Goal: Find specific page/section: Find specific page/section

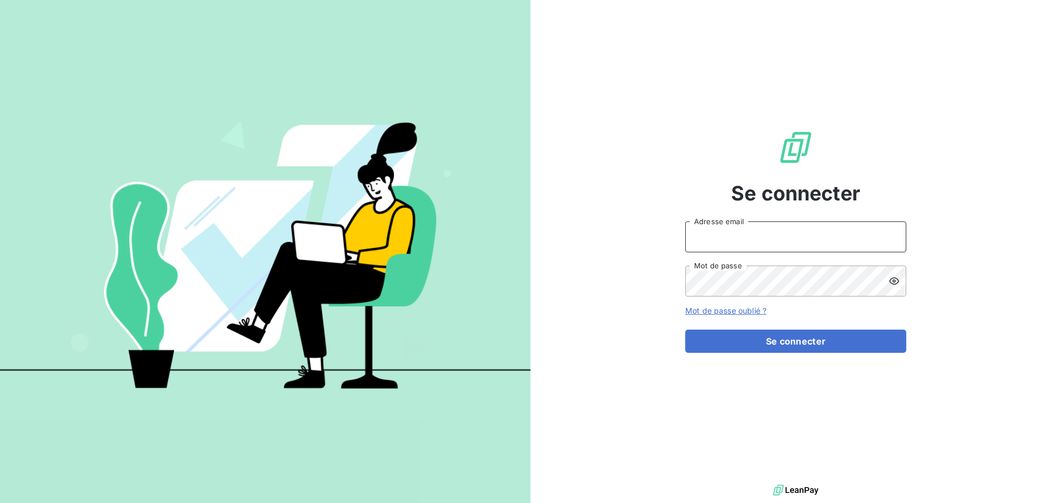
click at [772, 243] on input "Adresse email" at bounding box center [795, 237] width 221 height 31
type input "[PERSON_NAME][EMAIL_ADDRESS][DOMAIN_NAME]"
click at [685, 330] on button "Se connecter" at bounding box center [795, 341] width 221 height 23
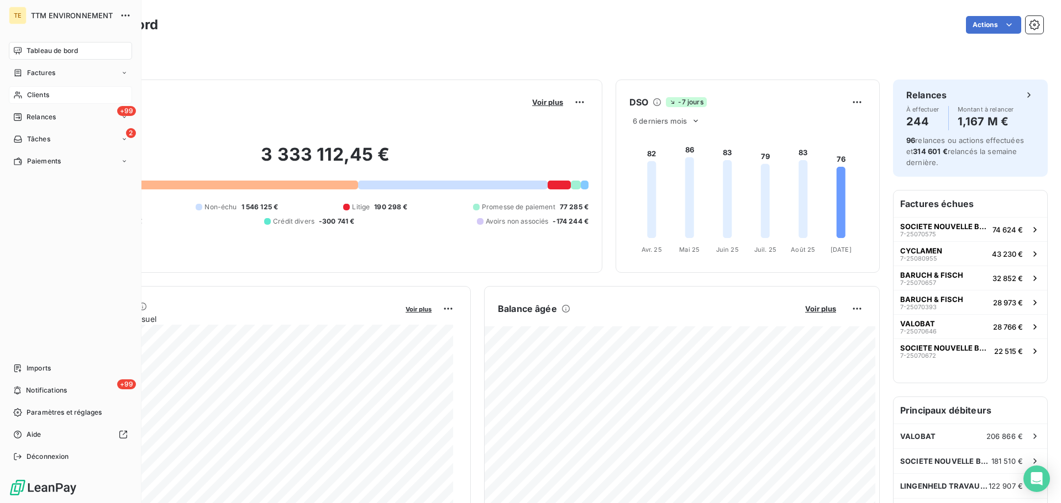
click at [33, 99] on span "Clients" at bounding box center [38, 95] width 22 height 10
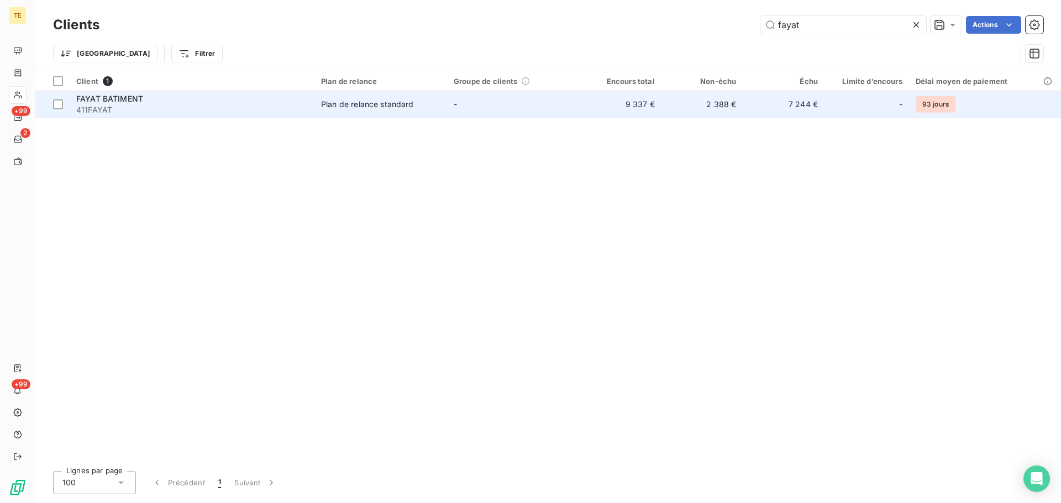
type input "fayat"
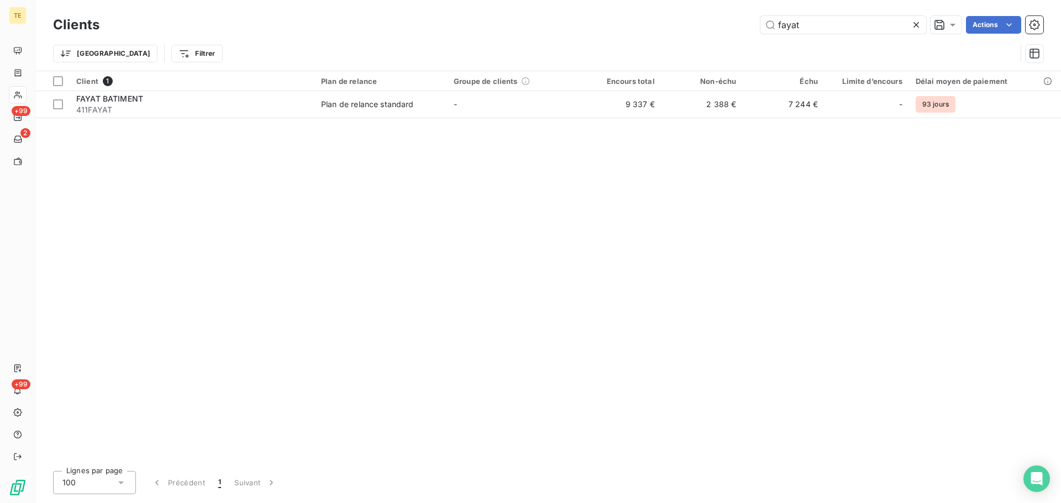
click at [329, 114] on td "Plan de relance standard" at bounding box center [380, 104] width 133 height 27
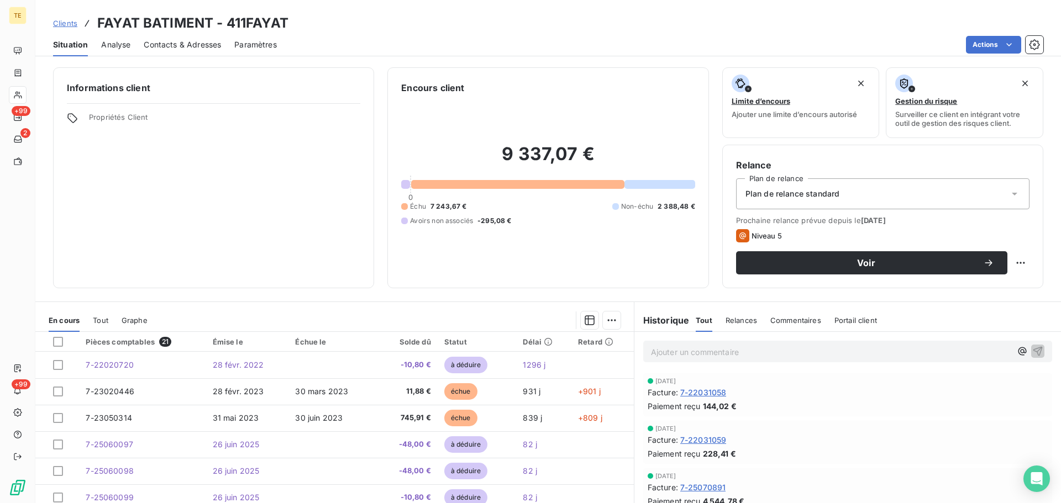
drag, startPoint x: 59, startPoint y: 20, endPoint x: 80, endPoint y: 20, distance: 21.0
click at [59, 20] on span "Clients" at bounding box center [65, 23] width 24 height 9
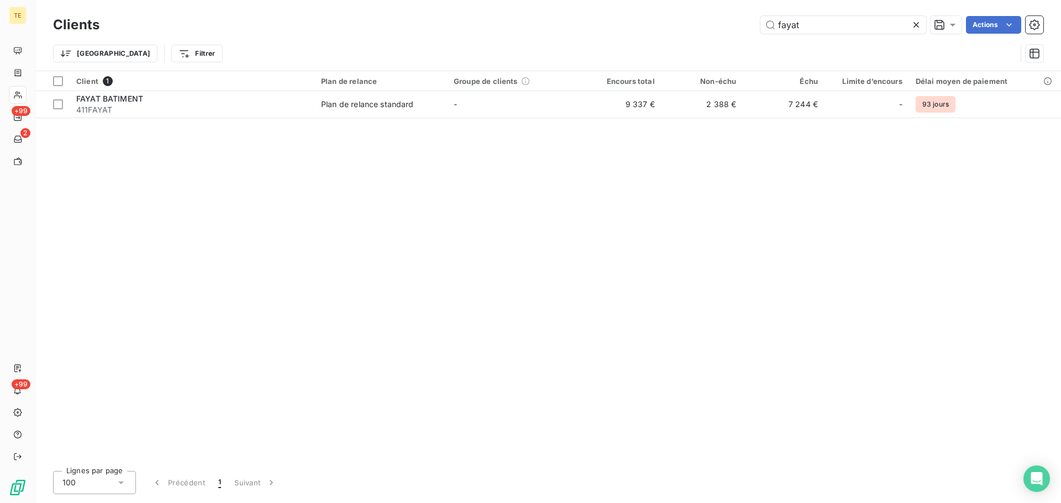
drag, startPoint x: 814, startPoint y: 25, endPoint x: 702, endPoint y: 29, distance: 111.6
click at [709, 33] on div "fayat Actions" at bounding box center [578, 25] width 930 height 18
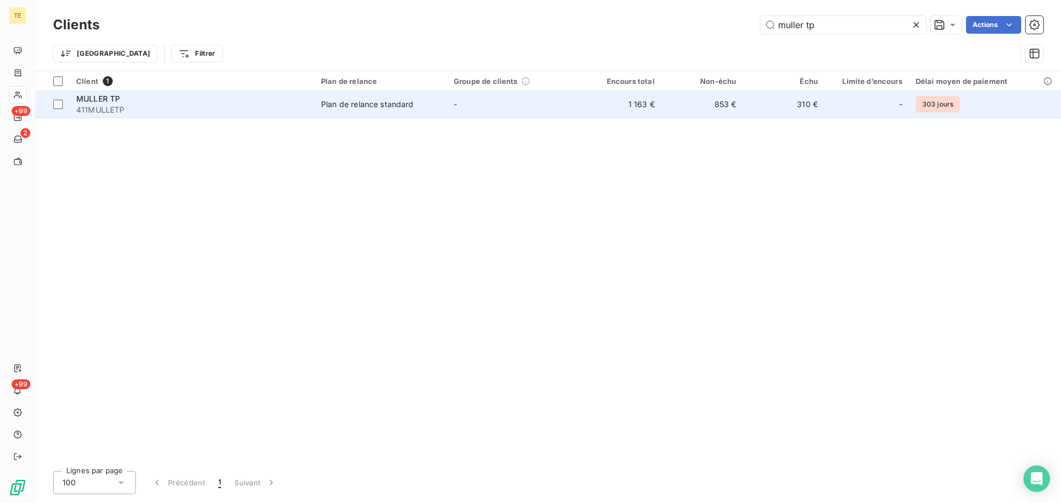
type input "muller tp"
click at [342, 101] on div "Plan de relance standard" at bounding box center [367, 104] width 93 height 11
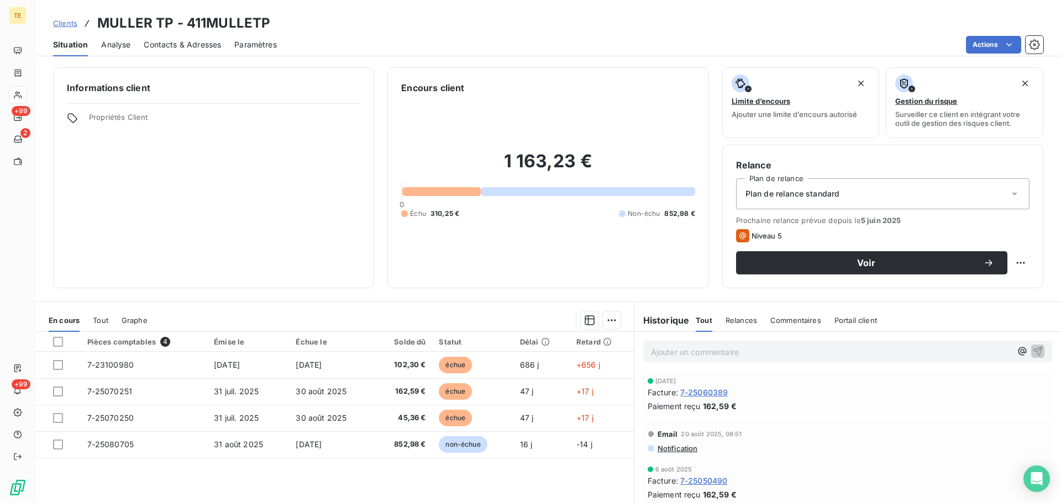
click at [666, 449] on span "Notification" at bounding box center [676, 448] width 41 height 9
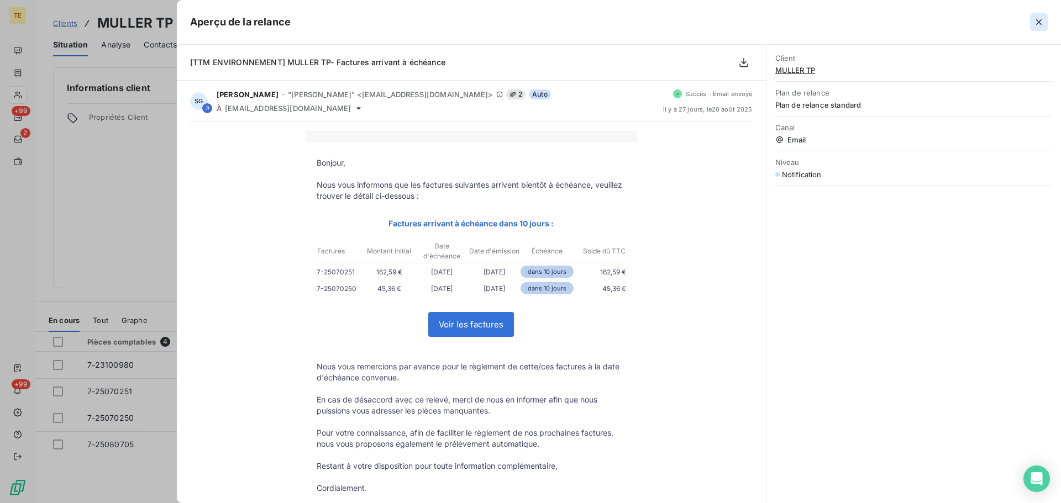
click at [1042, 25] on icon "button" at bounding box center [1038, 22] width 11 height 11
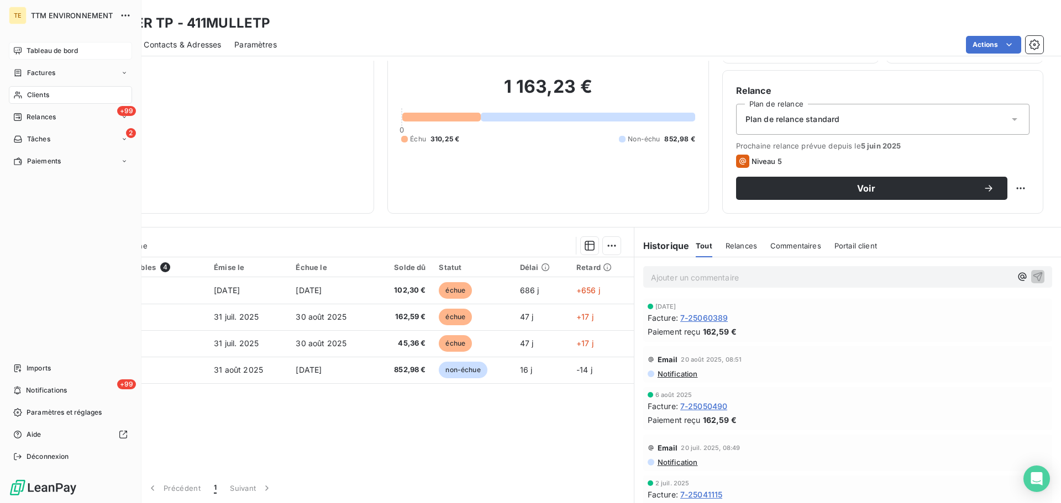
click at [34, 54] on span "Tableau de bord" at bounding box center [52, 51] width 51 height 10
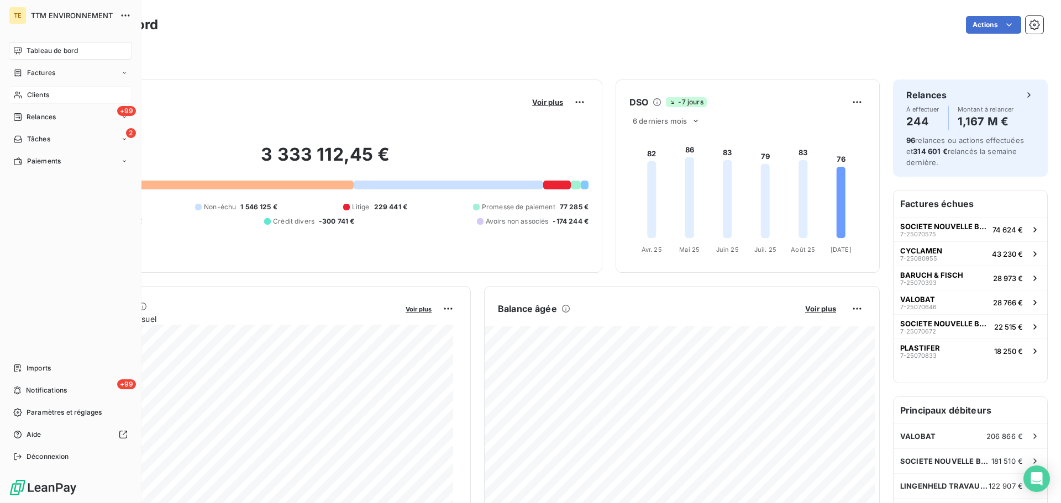
click at [78, 49] on span "Tableau de bord" at bounding box center [52, 51] width 51 height 10
click at [49, 95] on span "Clients" at bounding box center [38, 95] width 22 height 10
